Goal: Browse casually: Explore the website without a specific task or goal

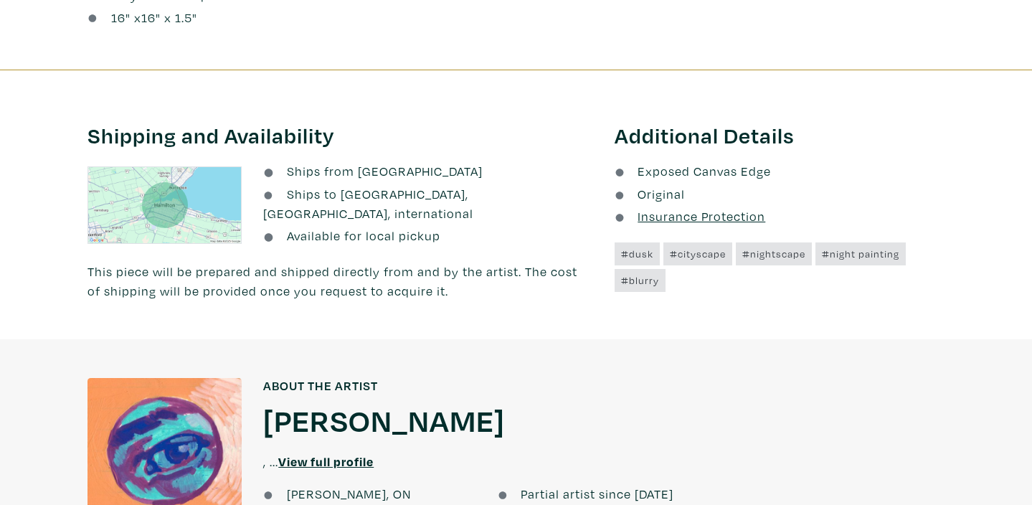
scroll to position [1143, 0]
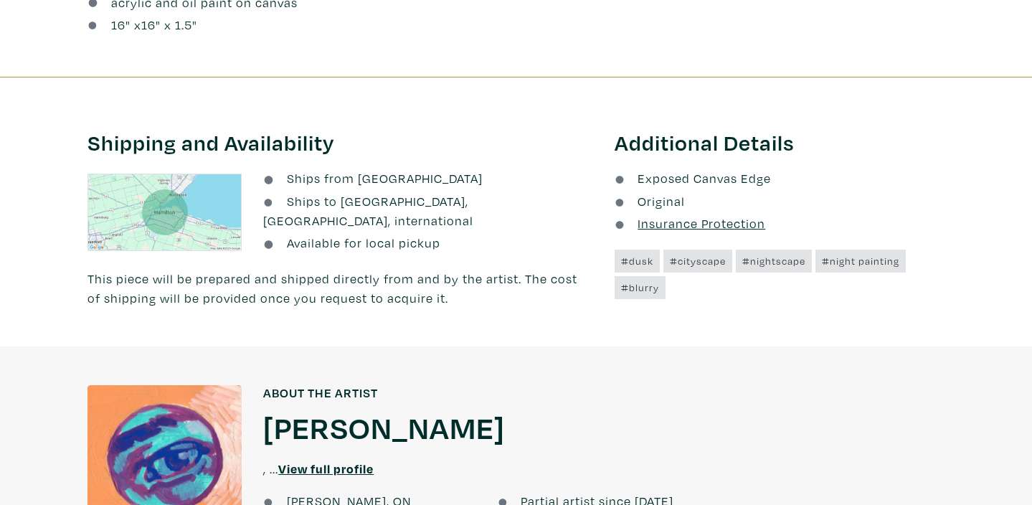
click at [740, 215] on u "Insurance Protection" at bounding box center [702, 223] width 128 height 16
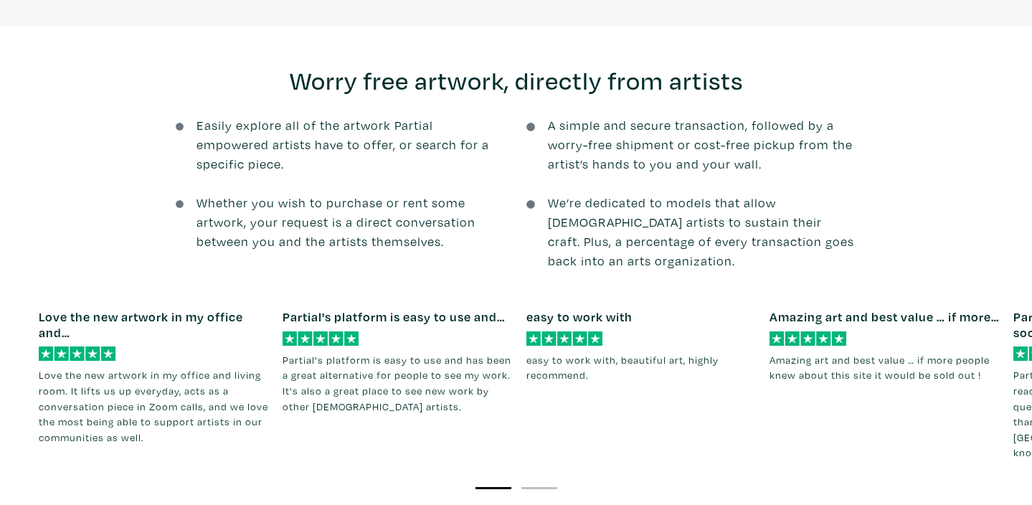
scroll to position [2037, 0]
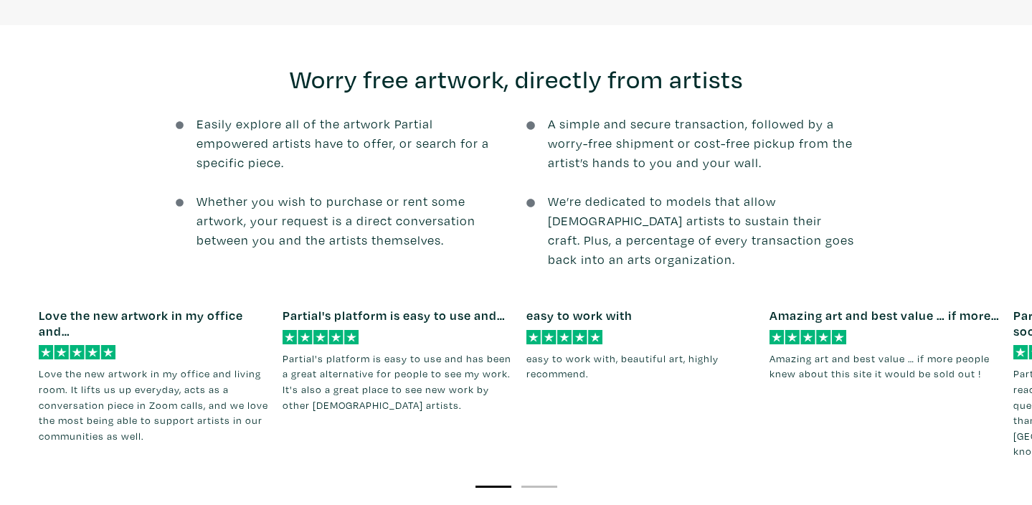
click at [535, 478] on li "2" at bounding box center [539, 485] width 36 height 14
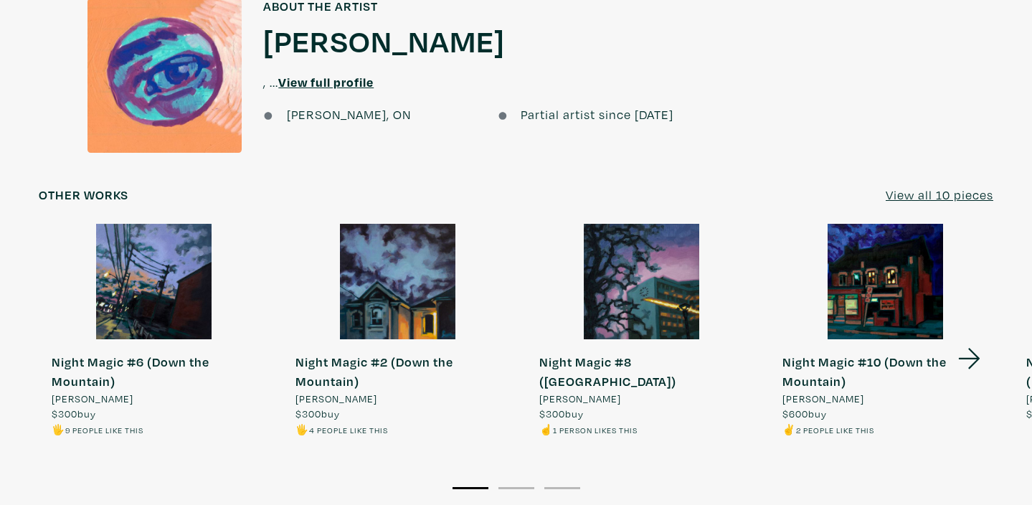
scroll to position [1527, 0]
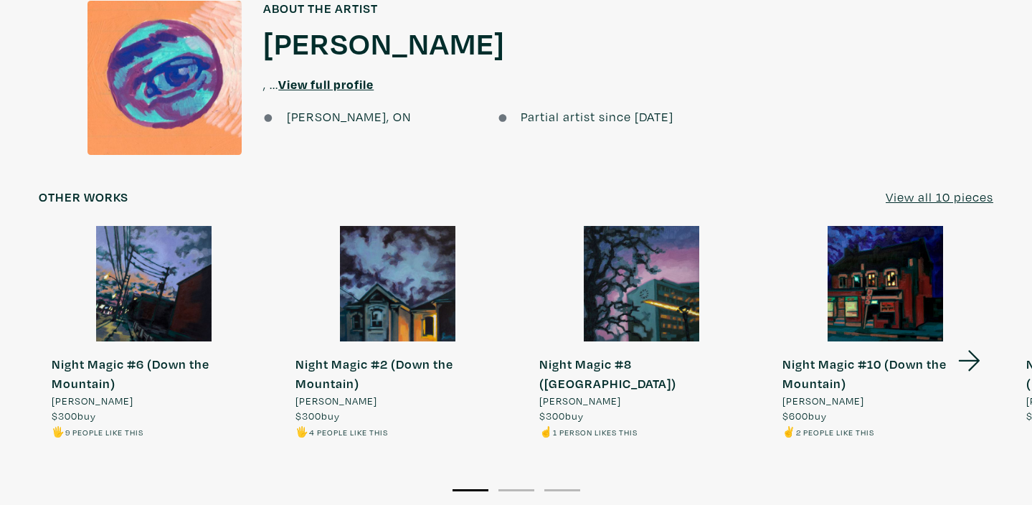
click at [927, 189] on u "View all 10 pieces" at bounding box center [940, 197] width 108 height 16
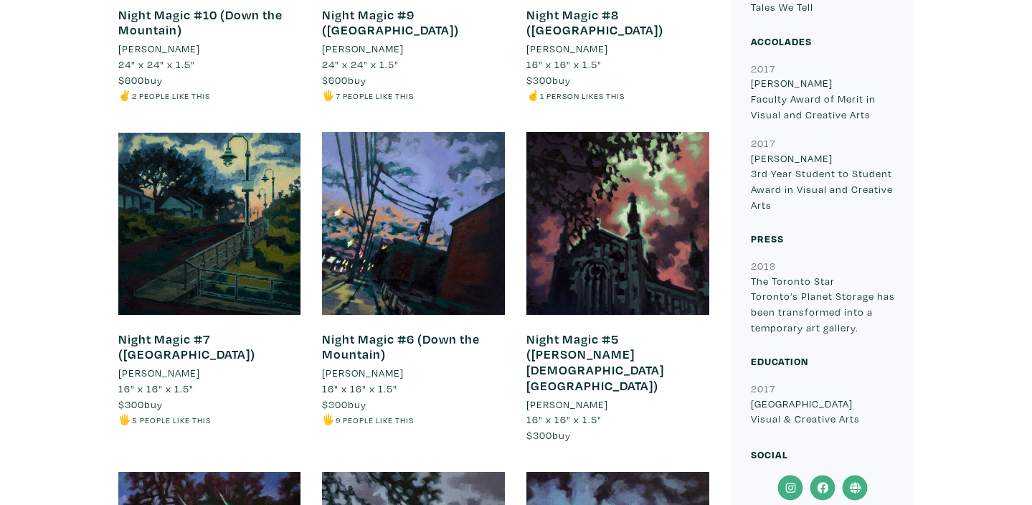
scroll to position [753, 0]
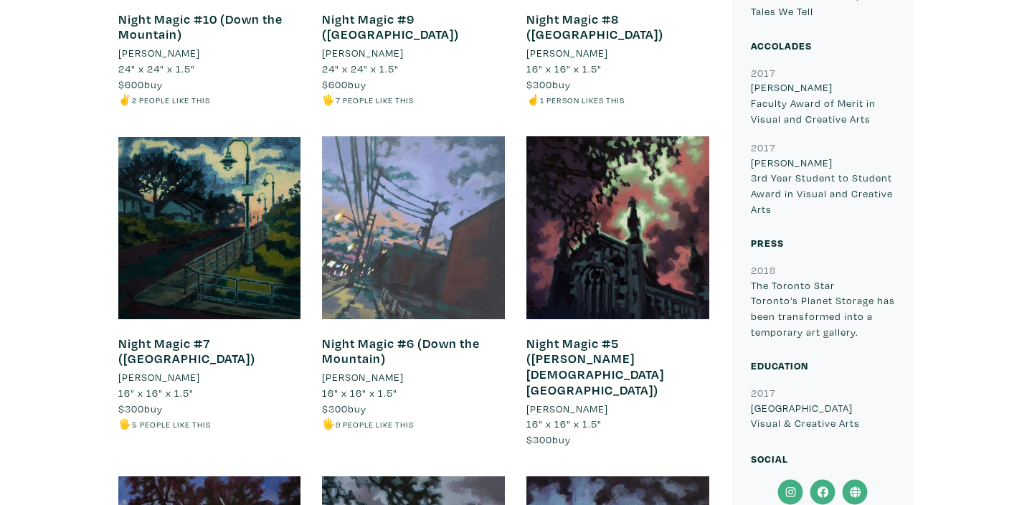
click at [395, 212] on div at bounding box center [413, 227] width 183 height 183
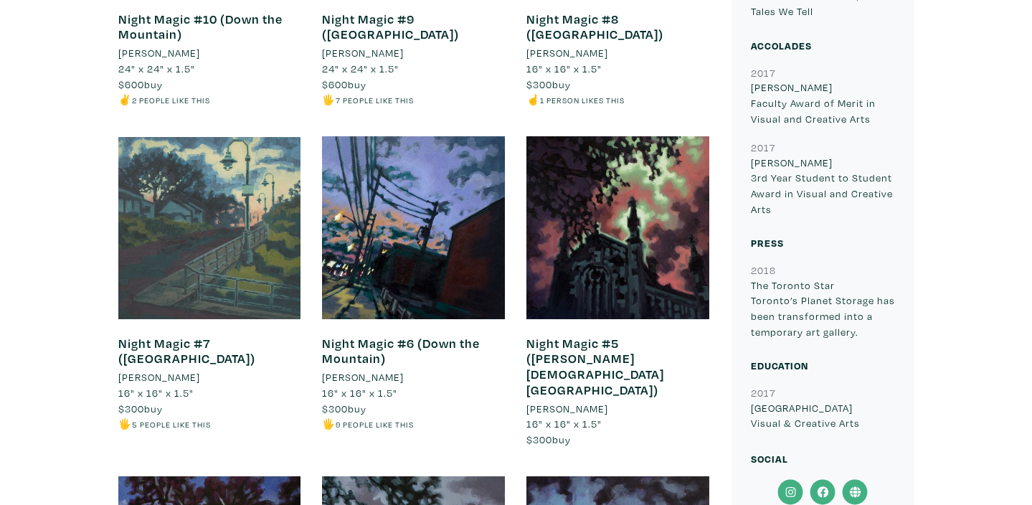
click at [239, 230] on div at bounding box center [209, 227] width 183 height 183
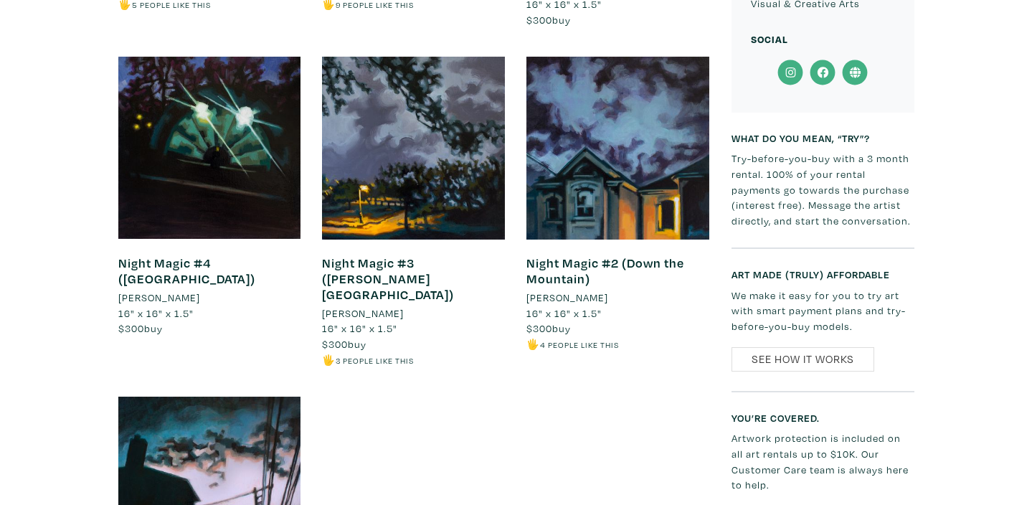
scroll to position [1174, 0]
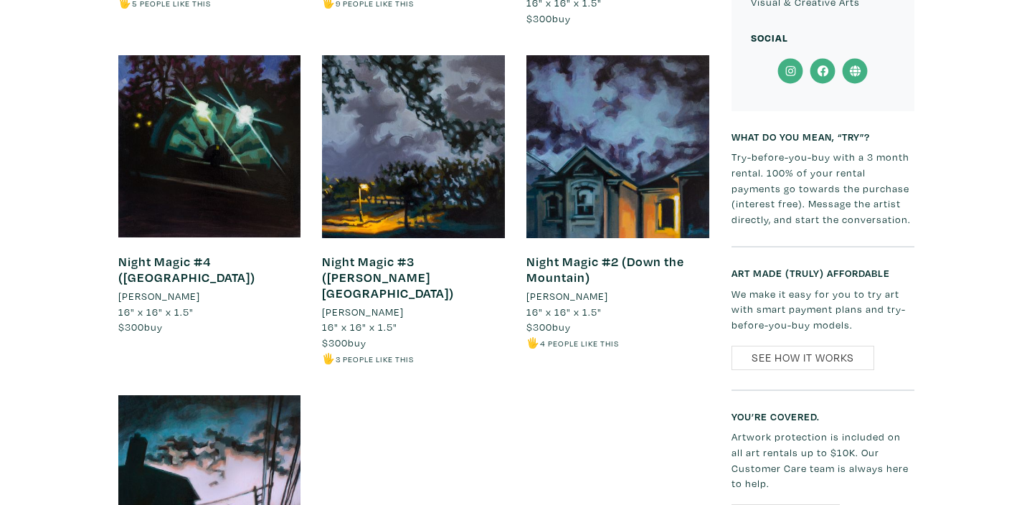
click at [788, 73] on icon at bounding box center [791, 71] width 32 height 26
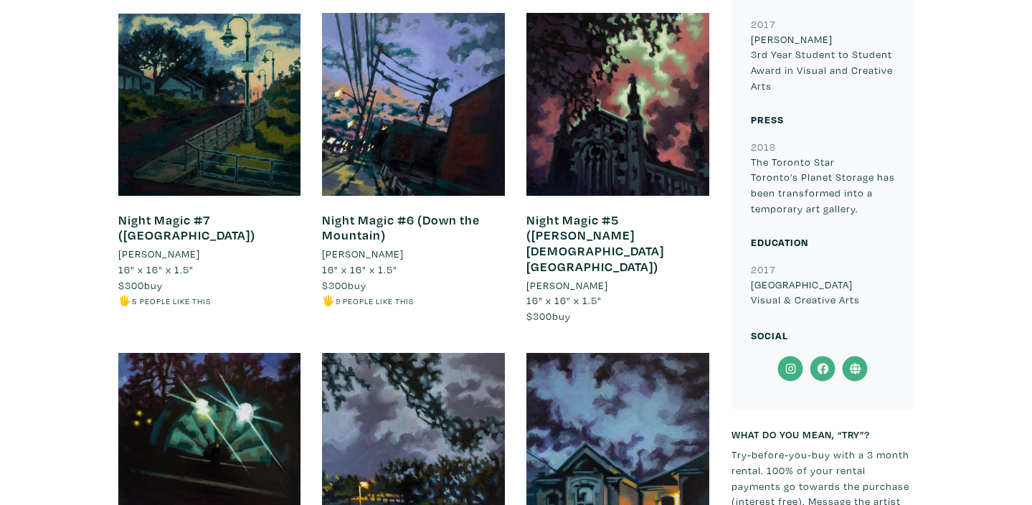
scroll to position [881, 0]
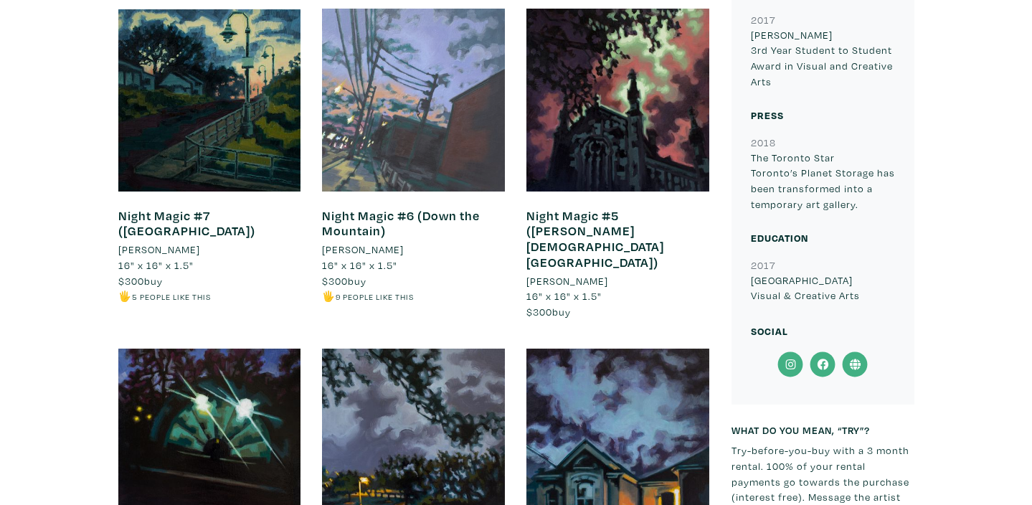
click at [332, 137] on div at bounding box center [413, 100] width 183 height 183
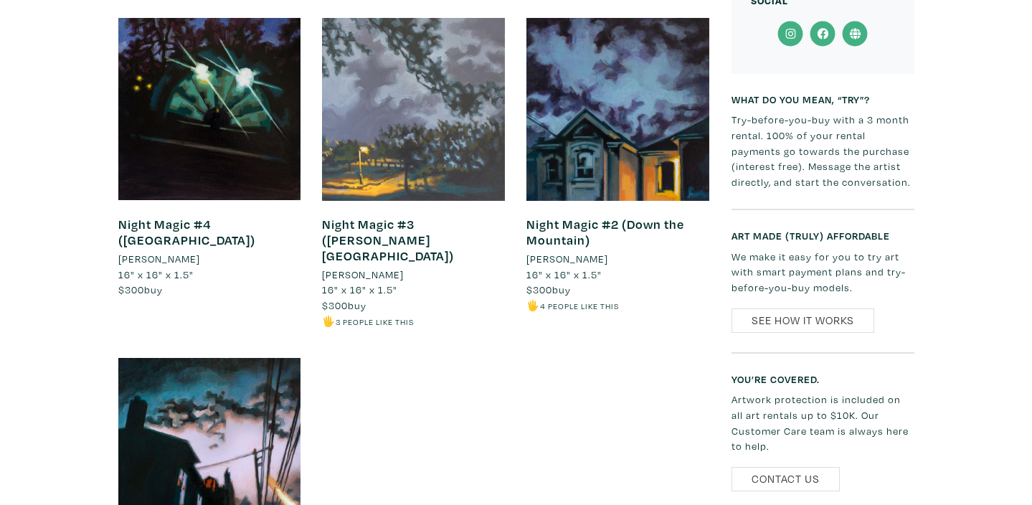
scroll to position [1214, 0]
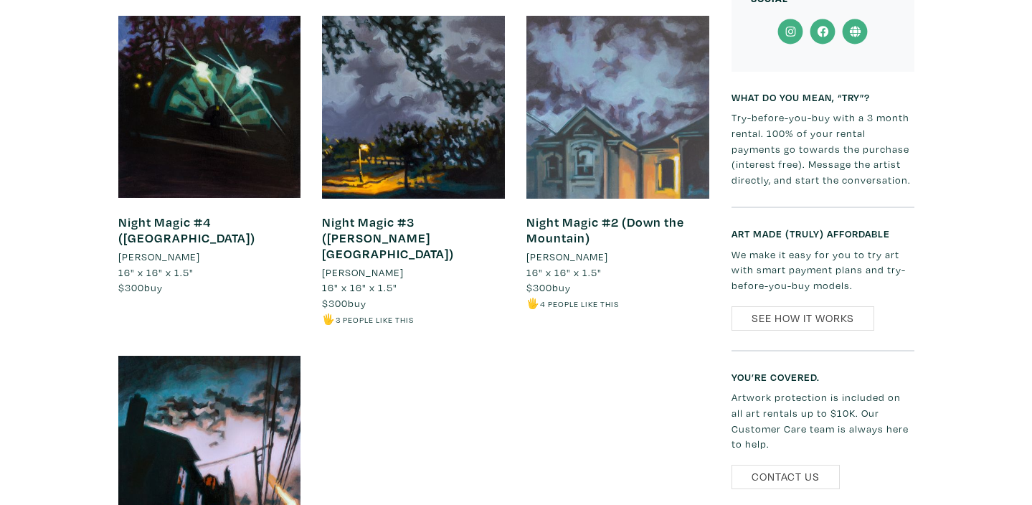
click at [645, 103] on div at bounding box center [617, 107] width 183 height 183
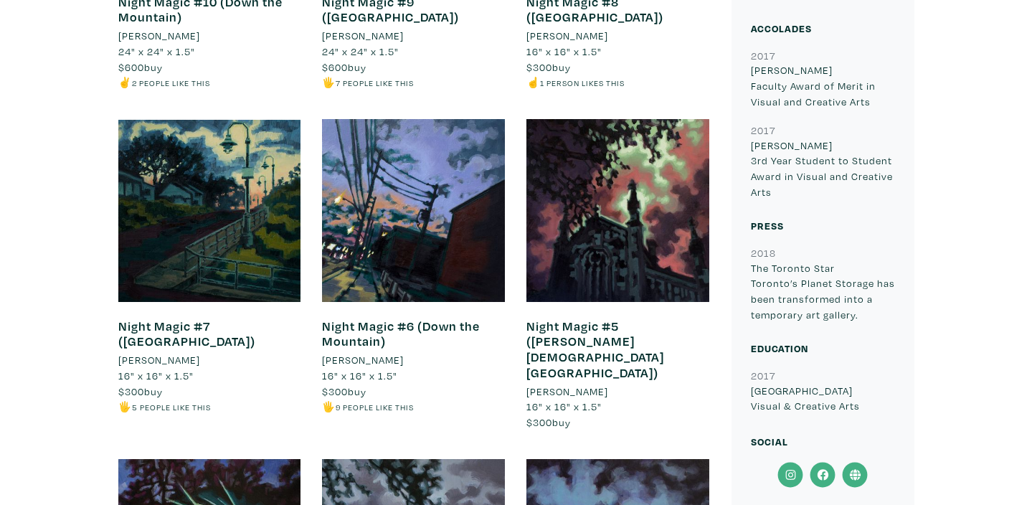
scroll to position [771, 0]
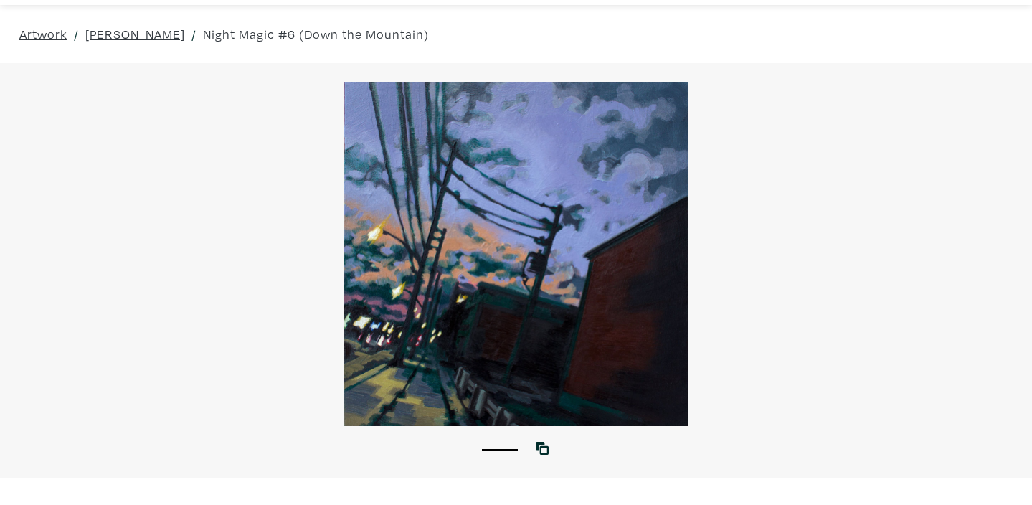
scroll to position [39, 0]
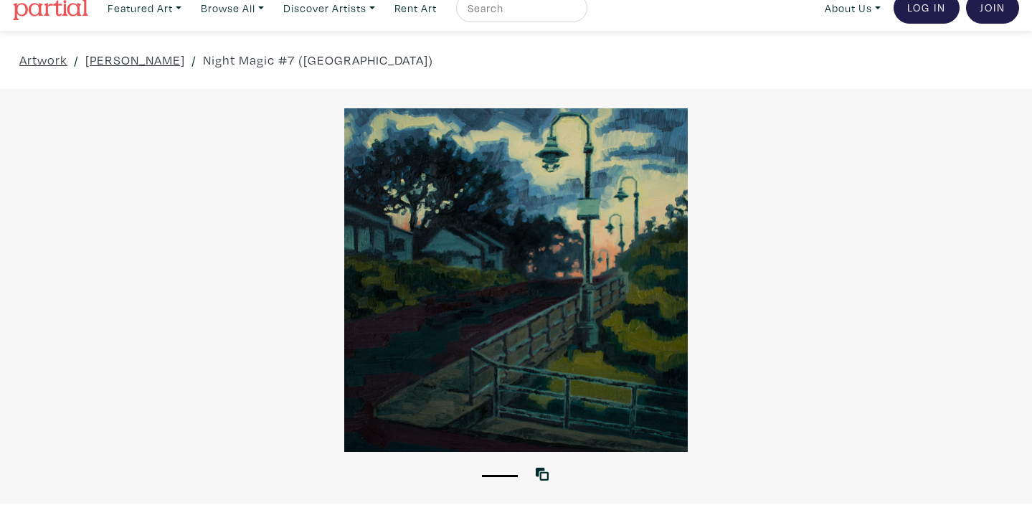
scroll to position [4, 0]
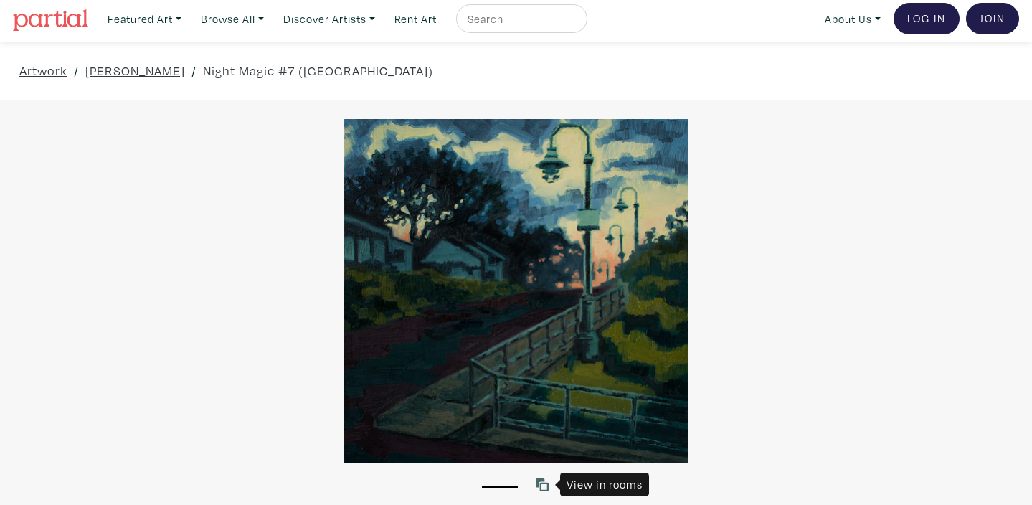
click at [544, 484] on icon at bounding box center [542, 484] width 13 height 13
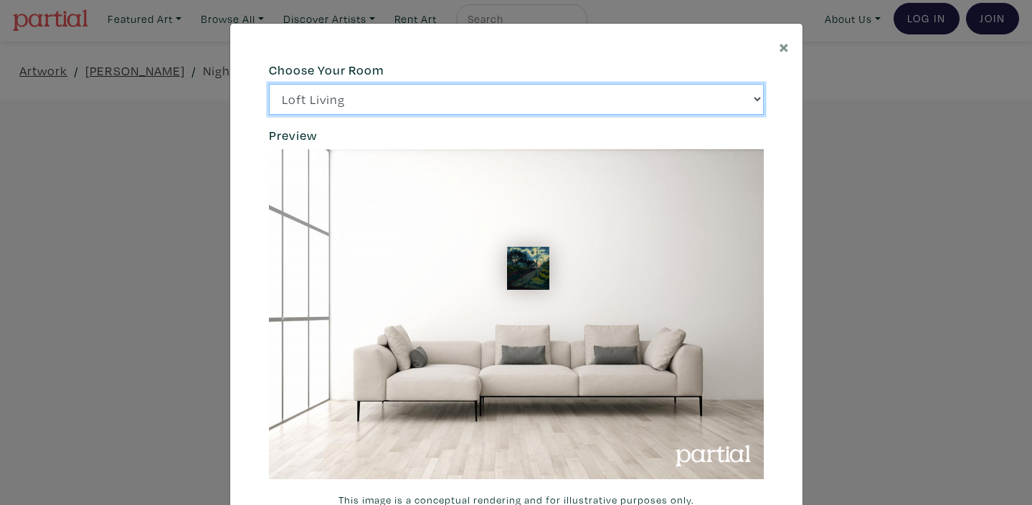
click at [754, 99] on select "Loft Living Bright Bedroom City Office Gallery Space Modern Lounge" at bounding box center [516, 99] width 495 height 31
select select "/thumb/phpThumb.php?src=https%3A%2F%2Flabs.partial.gallery%2Fprojects%2Frenderi…"
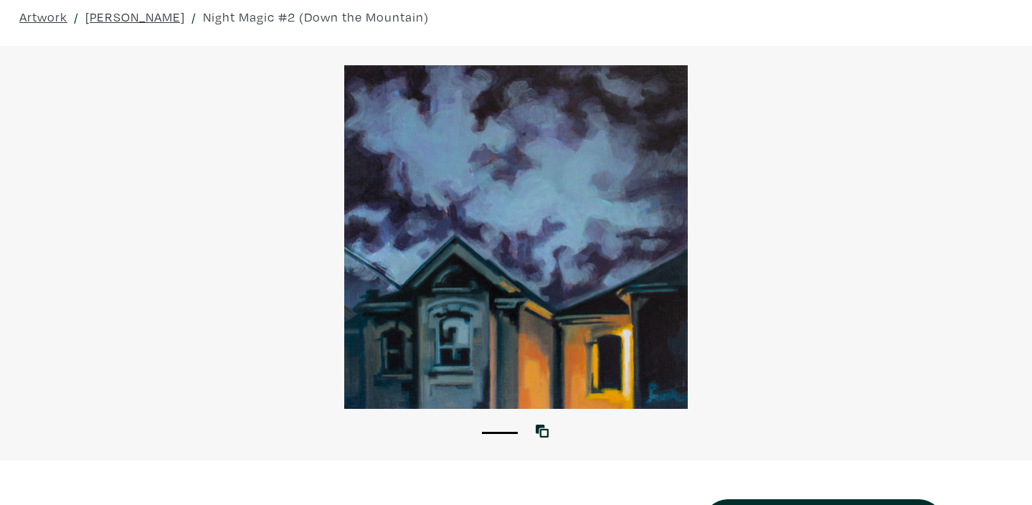
scroll to position [82, 0]
